Goal: Obtain resource: Download file/media

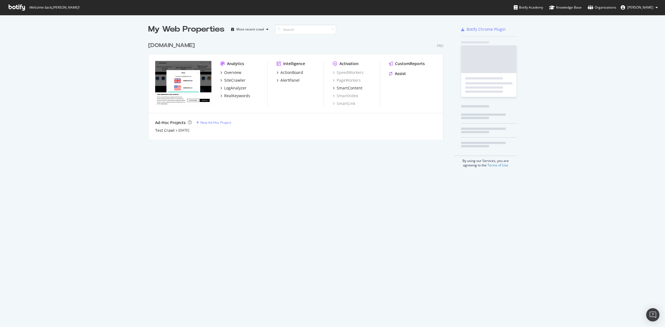
scroll to position [322, 654]
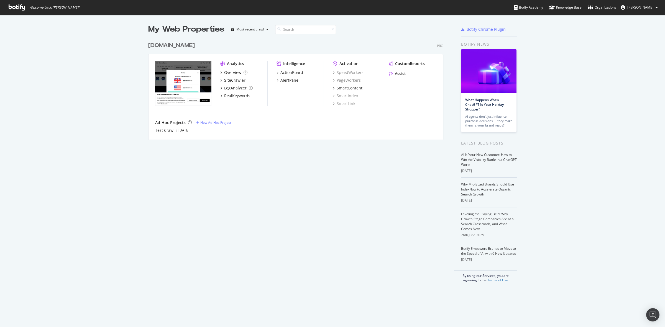
click at [184, 46] on div "[DOMAIN_NAME]" at bounding box center [171, 46] width 47 height 8
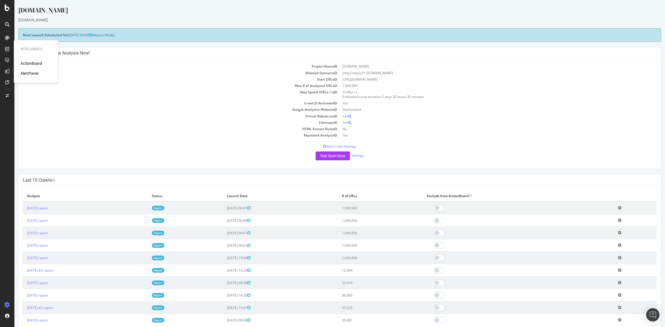
click at [29, 63] on div "ActionBoard" at bounding box center [31, 64] width 22 height 6
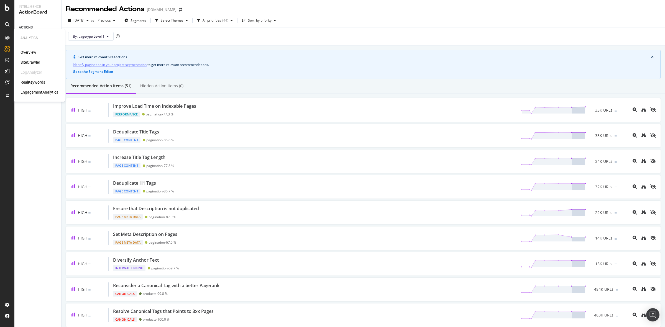
click at [30, 61] on div "SiteCrawler" at bounding box center [30, 63] width 20 height 6
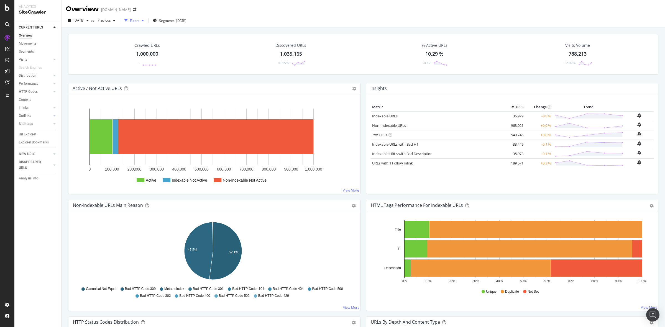
click at [139, 19] on div "Filters" at bounding box center [134, 20] width 9 height 5
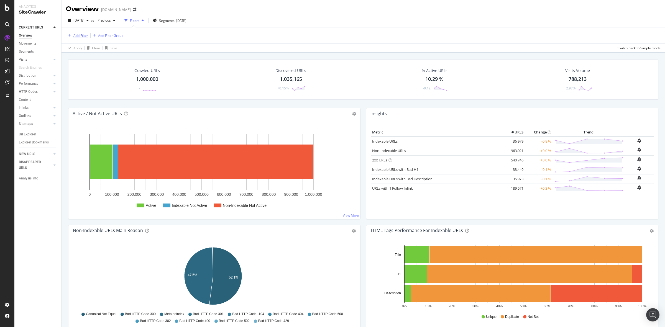
click at [73, 35] on div "Add Filter" at bounding box center [80, 35] width 15 height 5
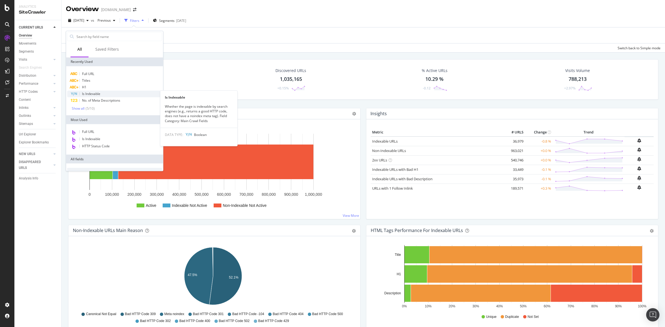
click at [94, 93] on span "Is Indexable" at bounding box center [91, 93] width 18 height 5
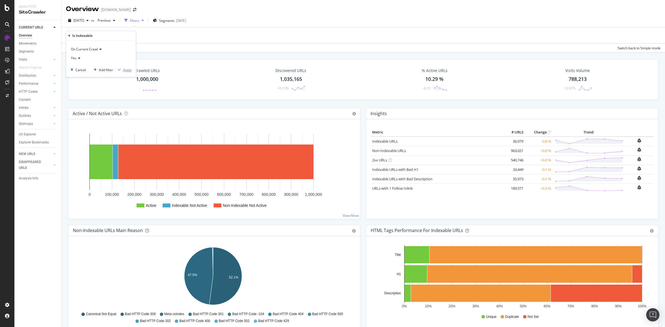
click at [127, 71] on div "Apply" at bounding box center [127, 70] width 9 height 5
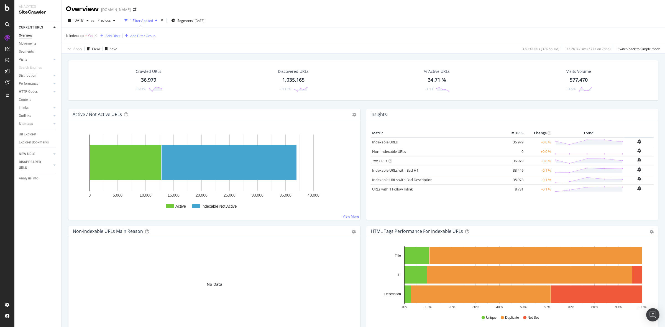
click at [149, 78] on div "36,979" at bounding box center [148, 79] width 15 height 7
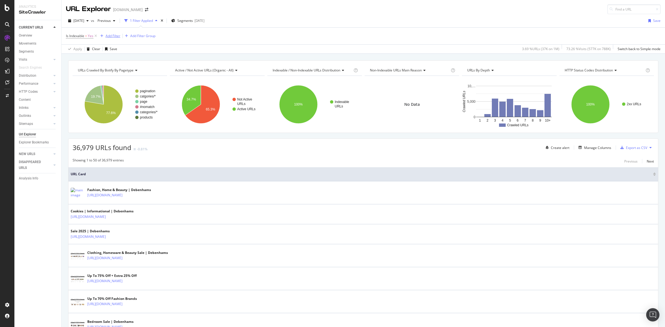
click at [114, 36] on div "Add Filter" at bounding box center [113, 36] width 15 height 5
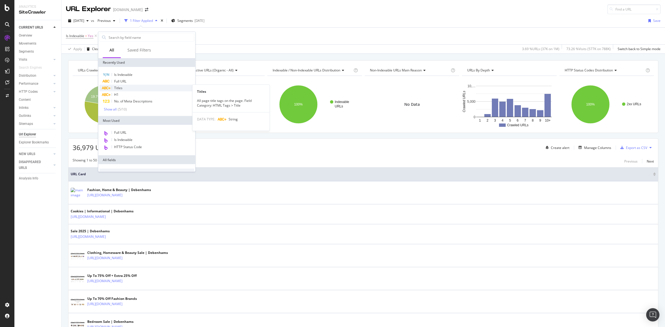
click at [137, 85] on div "Titles" at bounding box center [146, 88] width 95 height 7
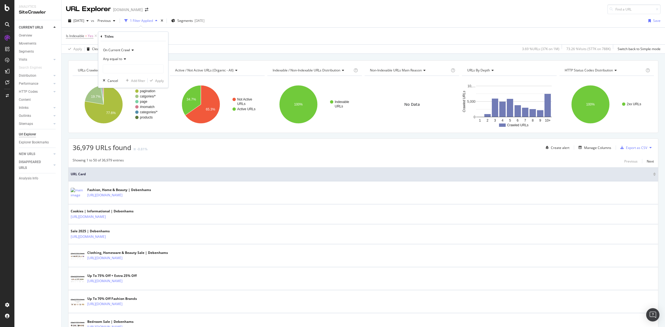
click at [121, 57] on span "Any equal to" at bounding box center [112, 58] width 19 height 5
click at [130, 110] on div "Any contains" at bounding box center [133, 113] width 59 height 7
click at [128, 67] on input "text" at bounding box center [133, 69] width 60 height 9
type input "brands"
click at [161, 80] on div "Apply" at bounding box center [159, 80] width 9 height 5
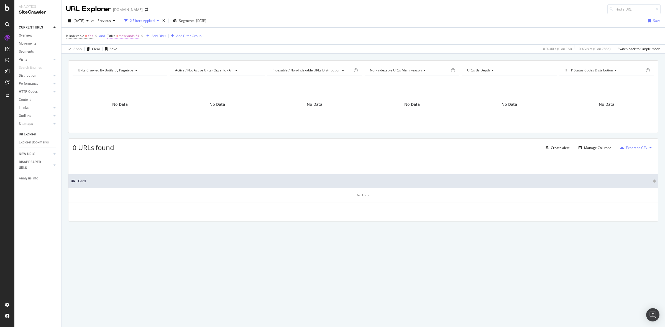
click at [128, 37] on span "^.*brands.*$" at bounding box center [129, 36] width 20 height 8
click at [132, 64] on input "brands" at bounding box center [138, 67] width 52 height 9
click at [137, 65] on input "brands" at bounding box center [138, 67] width 52 height 9
type input "brand"
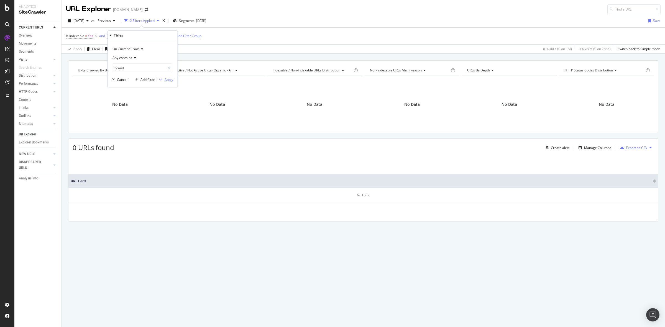
click at [170, 80] on div "Apply" at bounding box center [168, 79] width 9 height 5
click at [124, 35] on span "^.*brand.*$" at bounding box center [128, 36] width 19 height 8
click at [242, 56] on div "URLs Crawled By Botify By pagetype Chart (by Value) Table Expand Export as CSV …" at bounding box center [362, 60] width 603 height 13
click at [133, 37] on span "^.*brand.*$" at bounding box center [128, 36] width 19 height 8
click at [133, 57] on icon at bounding box center [134, 57] width 4 height 3
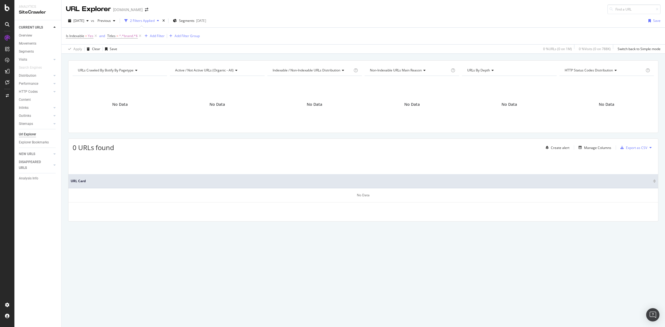
click at [234, 59] on div "URLs Crawled By Botify By pagetype Chart (by Value) Table Expand Export as CSV …" at bounding box center [362, 60] width 603 height 13
click at [127, 36] on span "^.*brand.*$" at bounding box center [128, 36] width 19 height 8
click at [130, 68] on input "brand" at bounding box center [138, 67] width 52 height 9
type input "beauty"
click at [167, 81] on div "Apply" at bounding box center [168, 79] width 9 height 5
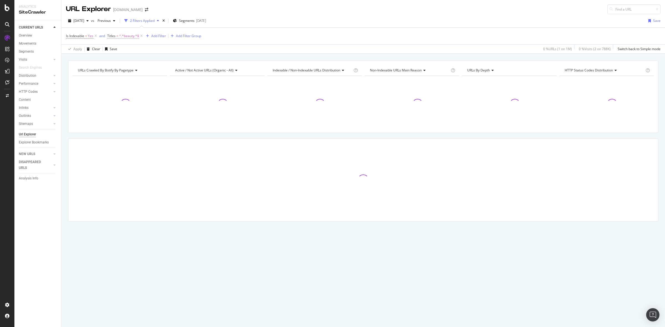
click at [131, 37] on span "^.*beauty.*$" at bounding box center [129, 36] width 20 height 8
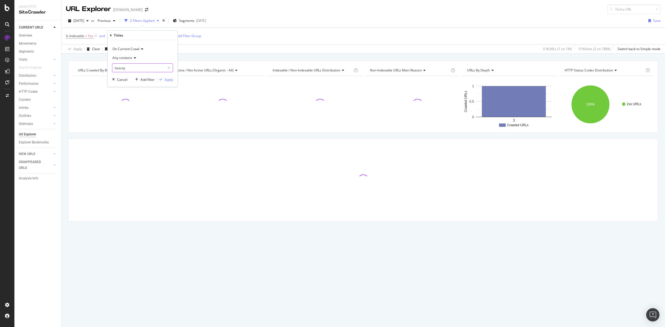
click at [138, 68] on input "beauty" at bounding box center [138, 67] width 52 height 9
click at [139, 68] on input "beauty" at bounding box center [138, 67] width 52 height 9
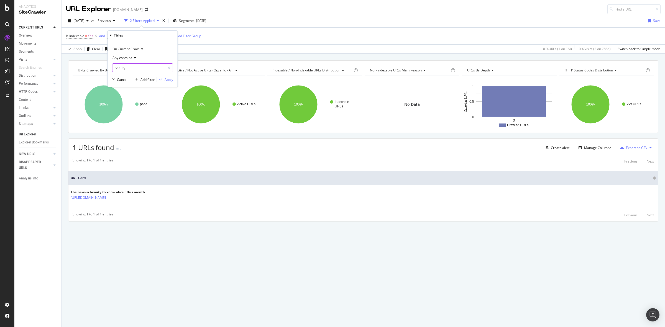
click at [148, 69] on input "beauty" at bounding box center [138, 67] width 52 height 9
type input "beauty brands"
click at [168, 78] on div "Apply" at bounding box center [168, 79] width 9 height 5
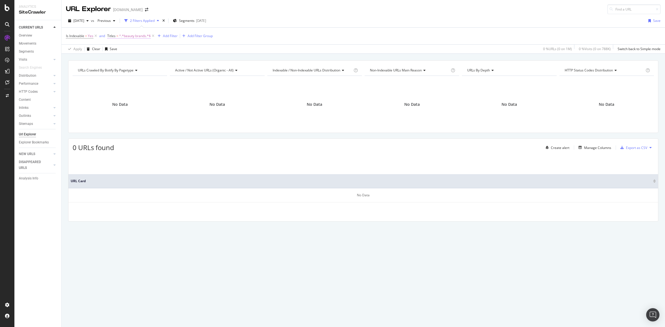
click at [132, 34] on span "^.*beauty brands.*$" at bounding box center [135, 36] width 32 height 8
click at [111, 33] on div "Titles" at bounding box center [142, 35] width 65 height 9
click at [110, 35] on icon at bounding box center [111, 35] width 2 height 3
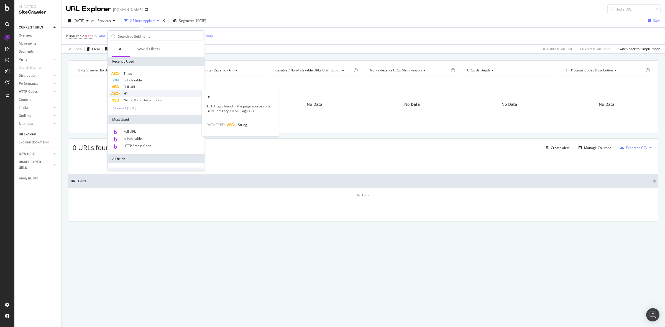
click at [149, 92] on div "H1" at bounding box center [156, 93] width 95 height 7
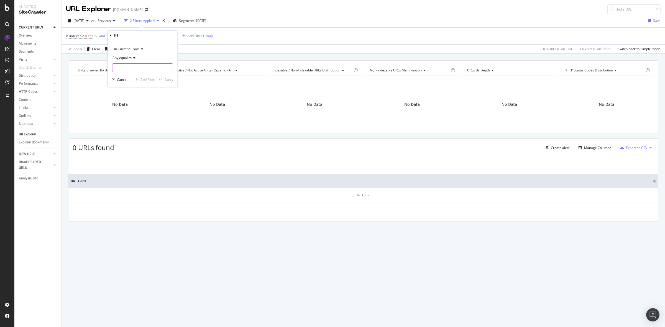
click at [138, 68] on input "text" at bounding box center [142, 67] width 60 height 9
type input "brands"
click at [162, 78] on div "button" at bounding box center [160, 79] width 7 height 3
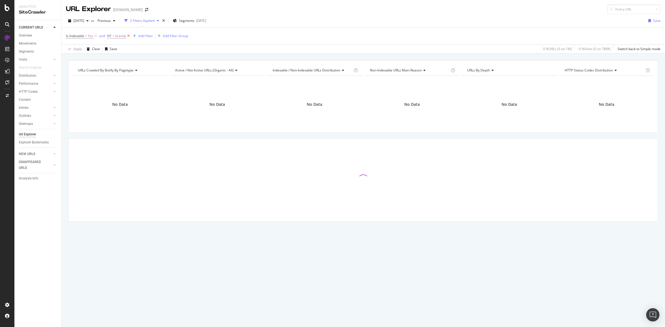
click at [128, 35] on icon at bounding box center [128, 36] width 5 height 6
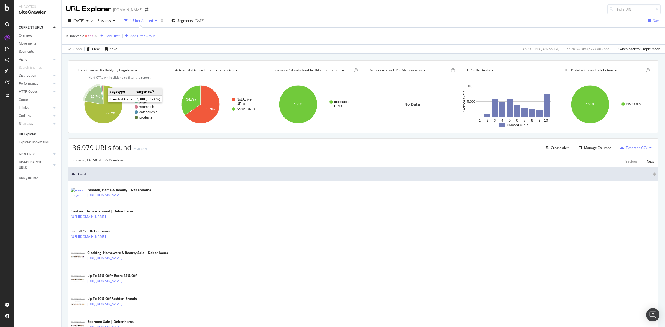
click at [97, 91] on icon "A chart." at bounding box center [93, 95] width 19 height 19
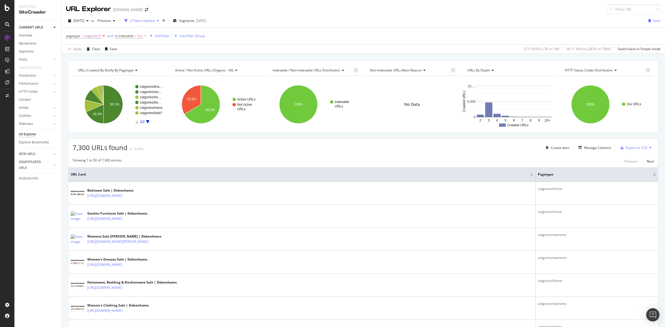
click at [102, 36] on icon at bounding box center [103, 36] width 5 height 6
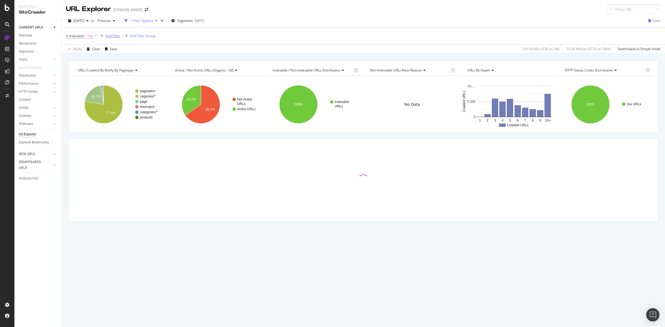
click at [111, 37] on div "Add Filter" at bounding box center [113, 36] width 15 height 5
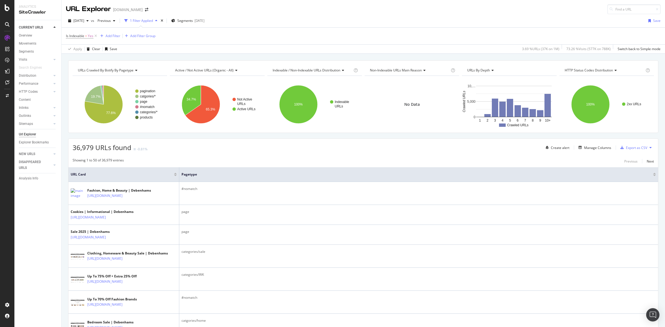
click at [258, 42] on div "Is Indexable = Yes Add Filter Add Filter Group" at bounding box center [363, 36] width 594 height 17
click at [140, 39] on div "Add Filter Group" at bounding box center [139, 36] width 33 height 6
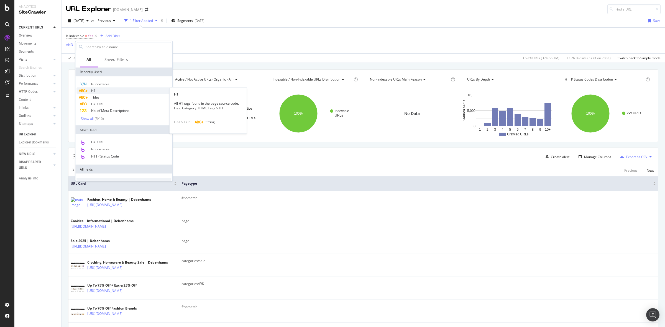
click at [129, 93] on div "H1" at bounding box center [123, 91] width 95 height 7
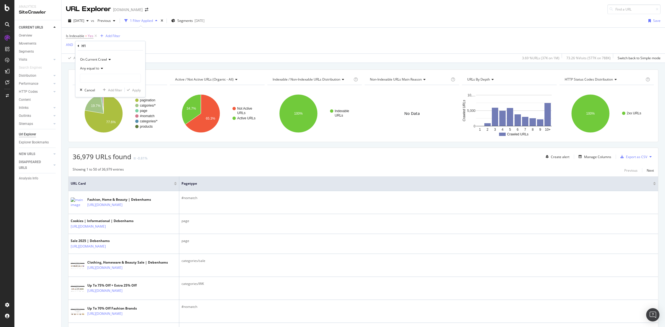
click at [100, 69] on icon at bounding box center [101, 68] width 4 height 3
click at [112, 121] on div "Any contains" at bounding box center [110, 122] width 59 height 7
click at [101, 79] on input "text" at bounding box center [110, 78] width 60 height 9
type input "brands"
click at [136, 90] on div "Apply" at bounding box center [136, 90] width 9 height 5
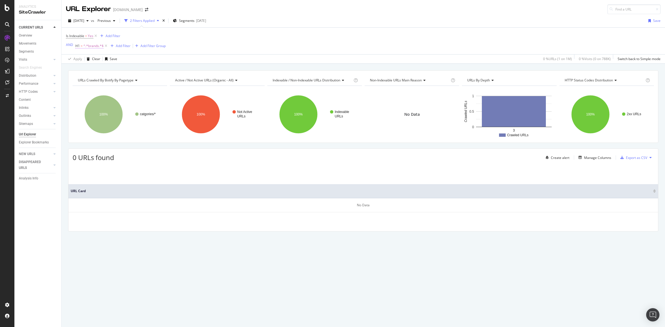
click at [90, 46] on span "^.*brands.*$" at bounding box center [93, 46] width 20 height 8
click at [95, 79] on input "brands" at bounding box center [106, 77] width 52 height 9
click at [86, 77] on input "brands" at bounding box center [106, 77] width 52 height 9
click at [85, 77] on input "brands" at bounding box center [106, 77] width 52 height 9
type input "Brands"
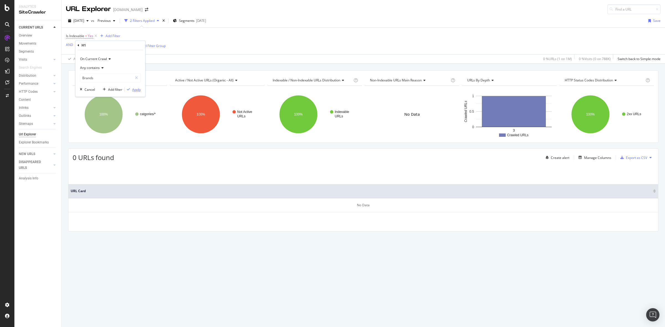
click at [136, 91] on div "Apply" at bounding box center [136, 89] width 9 height 5
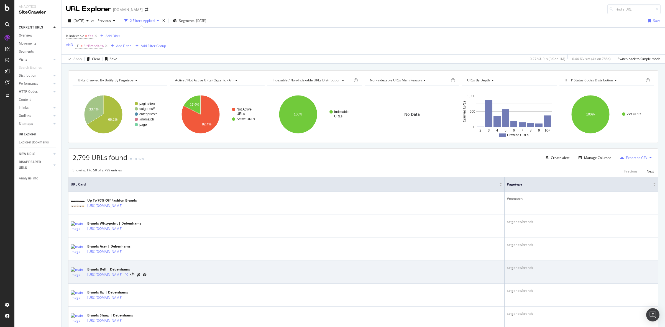
click at [128, 276] on icon at bounding box center [126, 274] width 3 height 3
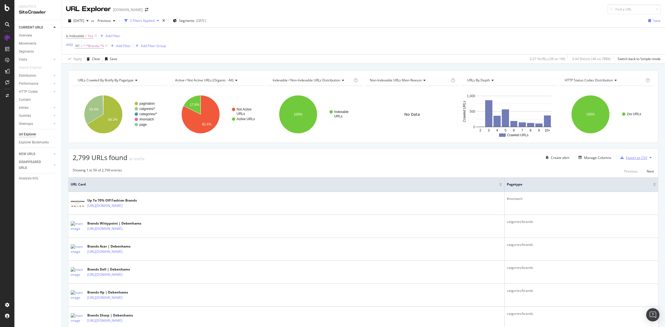
click at [629, 157] on div "Export as CSV" at bounding box center [636, 157] width 21 height 5
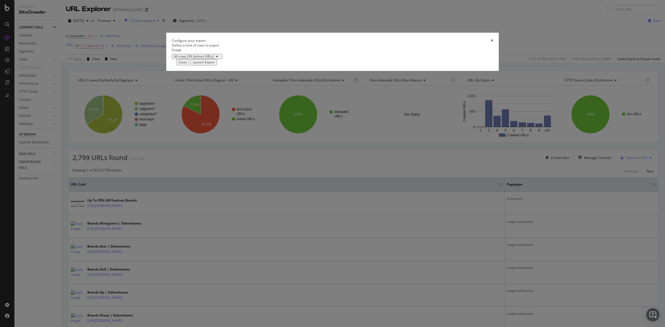
click at [215, 65] on div "Launch Export" at bounding box center [204, 62] width 22 height 5
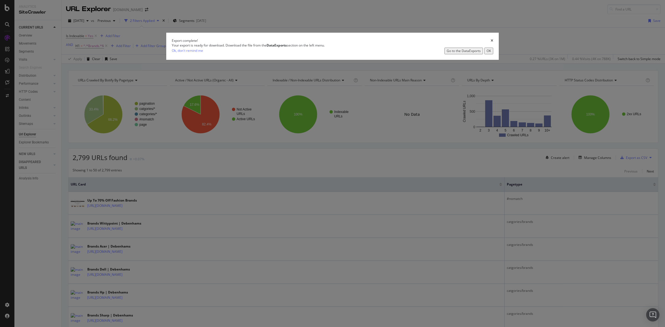
click at [446, 53] on div "Go to the DataExports" at bounding box center [463, 50] width 34 height 5
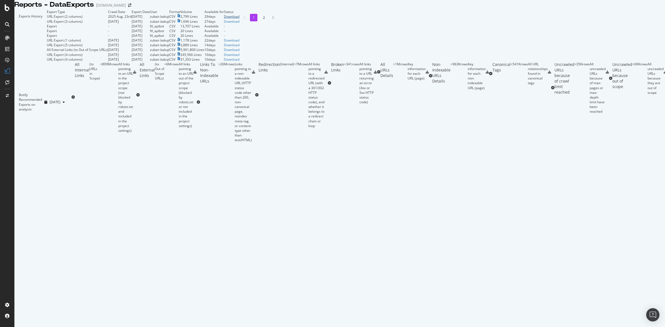
click at [239, 19] on div "Download" at bounding box center [232, 16] width 16 height 5
click at [292, 8] on div "Reports - DataExports [DOMAIN_NAME]" at bounding box center [339, 4] width 650 height 9
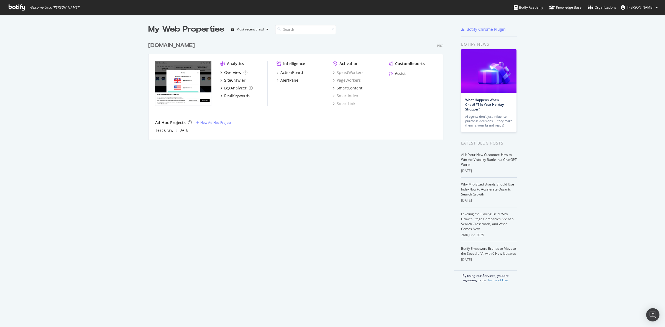
scroll to position [322, 654]
click at [185, 43] on div "[DOMAIN_NAME]" at bounding box center [171, 46] width 47 height 8
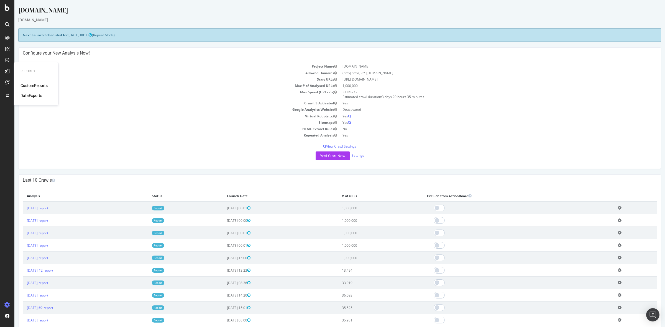
click at [44, 84] on div "CustomReports" at bounding box center [33, 86] width 27 height 6
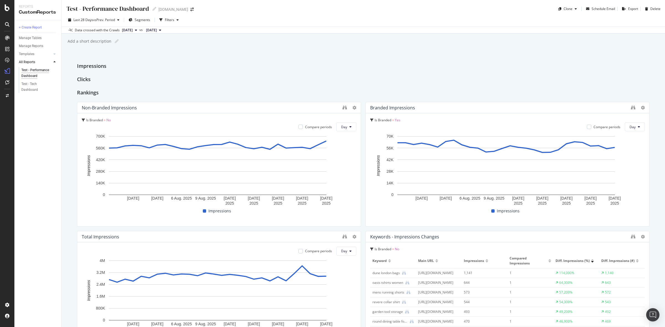
click at [7, 24] on icon at bounding box center [7, 24] width 4 height 4
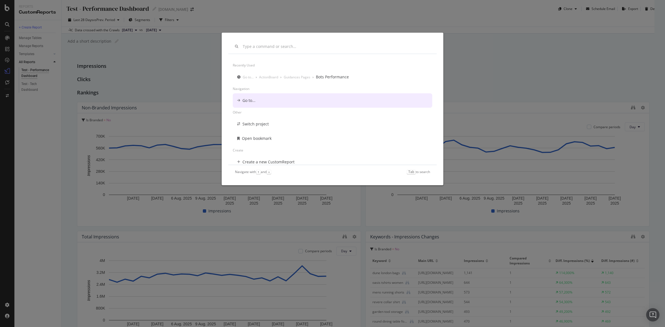
click at [321, 99] on div "Go to..." at bounding box center [332, 100] width 199 height 14
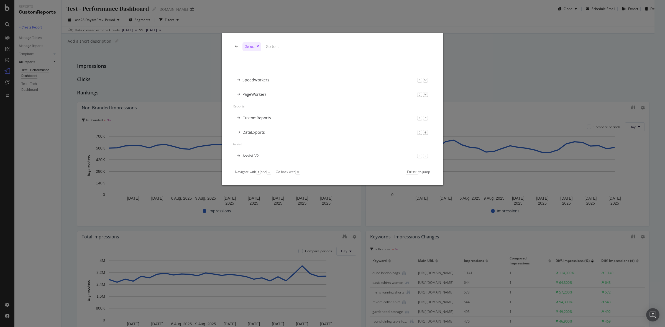
scroll to position [173, 0]
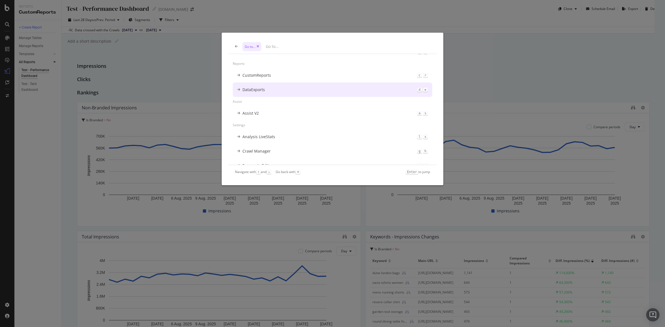
click at [276, 92] on div "DataExports d e" at bounding box center [332, 90] width 199 height 14
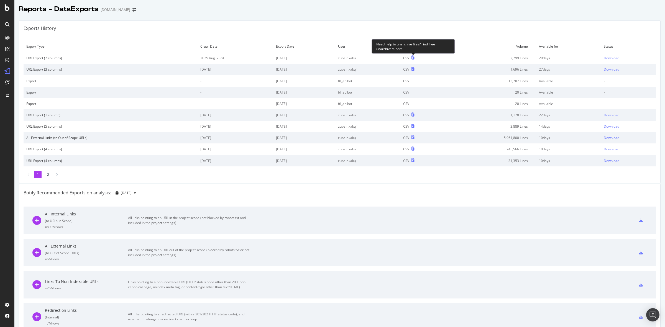
click at [412, 58] on icon at bounding box center [412, 58] width 3 height 4
